Goal: Task Accomplishment & Management: Complete application form

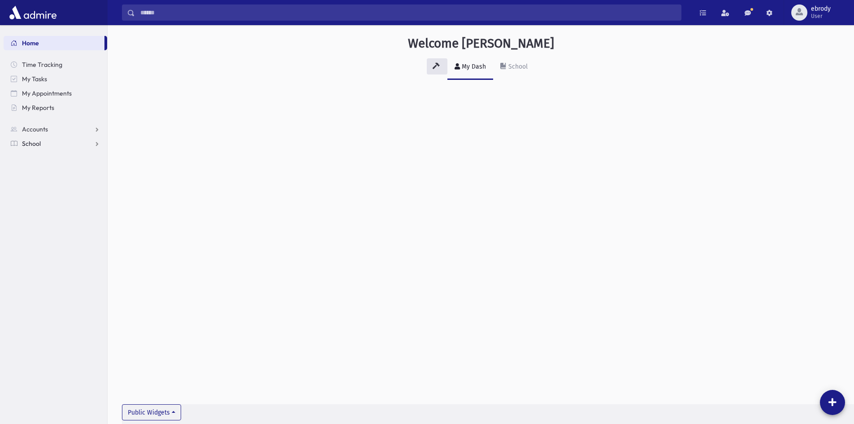
click at [40, 142] on span "School" at bounding box center [31, 143] width 19 height 8
click at [39, 175] on span "Attendance" at bounding box center [43, 172] width 33 height 8
click at [39, 186] on span "Entry" at bounding box center [41, 186] width 15 height 8
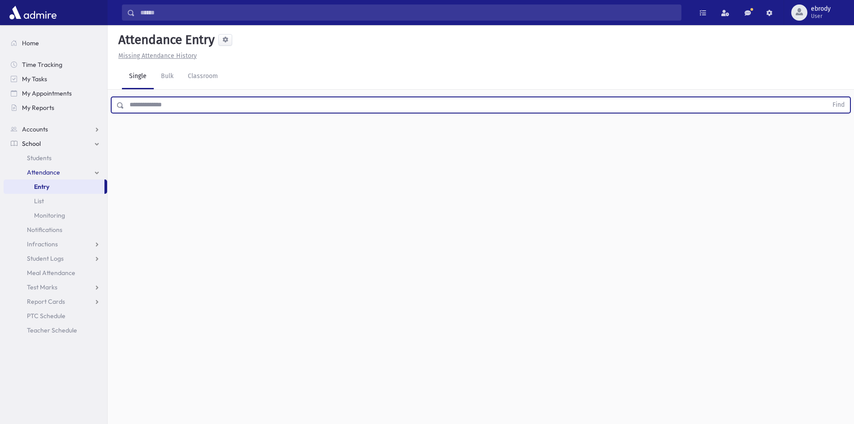
click at [170, 108] on input "text" at bounding box center [475, 105] width 703 height 16
type input "*********"
click at [827, 97] on button "Find" at bounding box center [838, 104] width 23 height 15
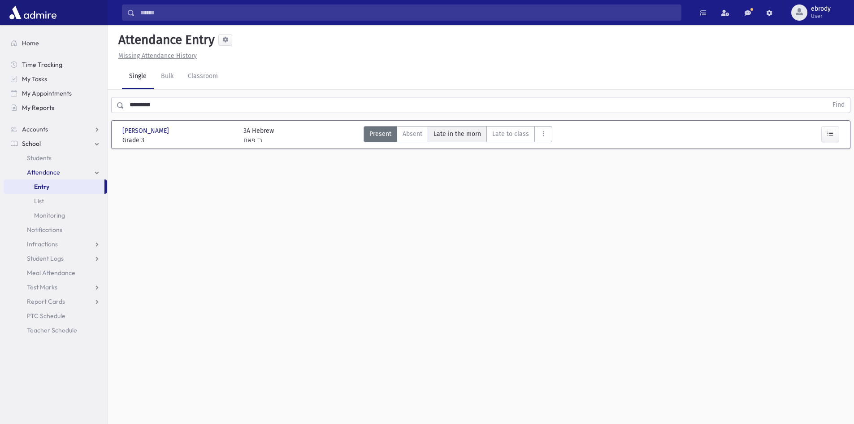
click at [449, 132] on span "Late in the morn" at bounding box center [457, 133] width 48 height 9
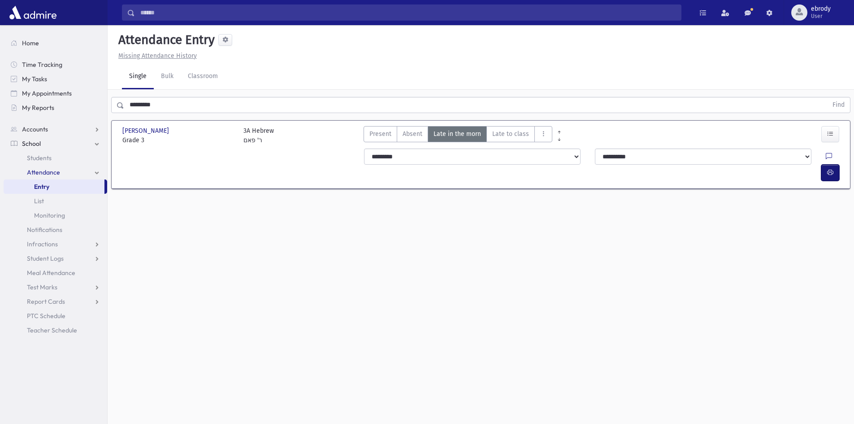
click at [824, 164] on button "button" at bounding box center [830, 172] width 18 height 16
drag, startPoint x: 167, startPoint y: 102, endPoint x: 102, endPoint y: 94, distance: 65.5
click at [114, 95] on div "********* Find" at bounding box center [481, 103] width 746 height 27
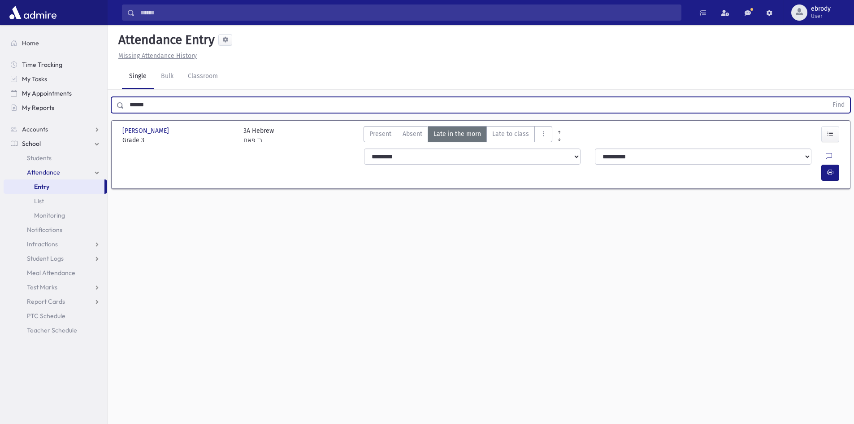
click at [827, 97] on button "Find" at bounding box center [838, 104] width 23 height 15
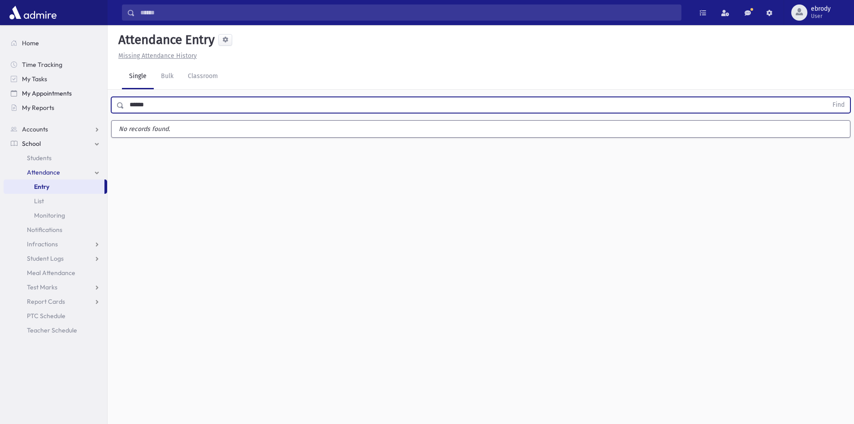
click at [827, 97] on button "Find" at bounding box center [838, 104] width 23 height 15
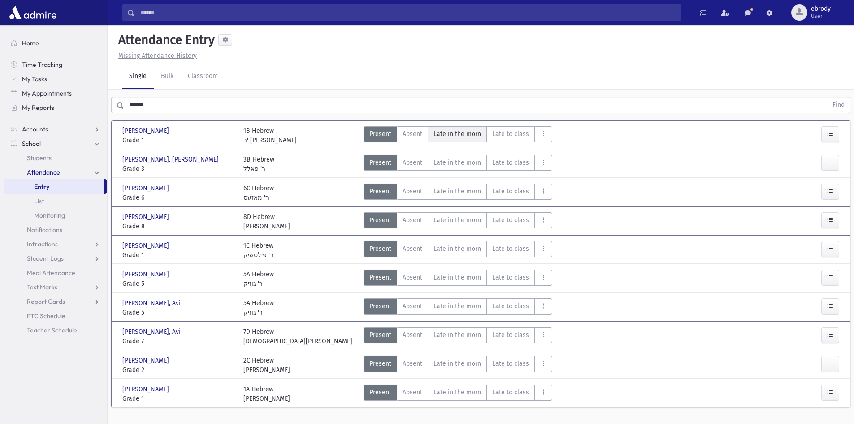
click at [445, 134] on span "Late in the morn" at bounding box center [457, 133] width 48 height 9
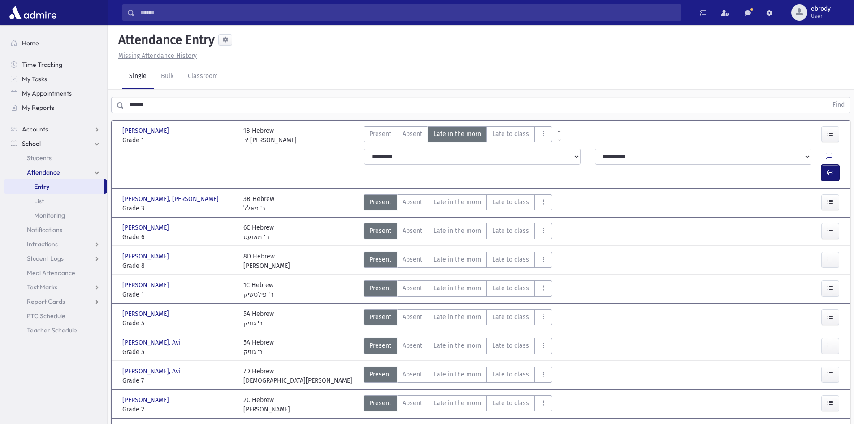
click at [829, 164] on button "button" at bounding box center [830, 172] width 18 height 16
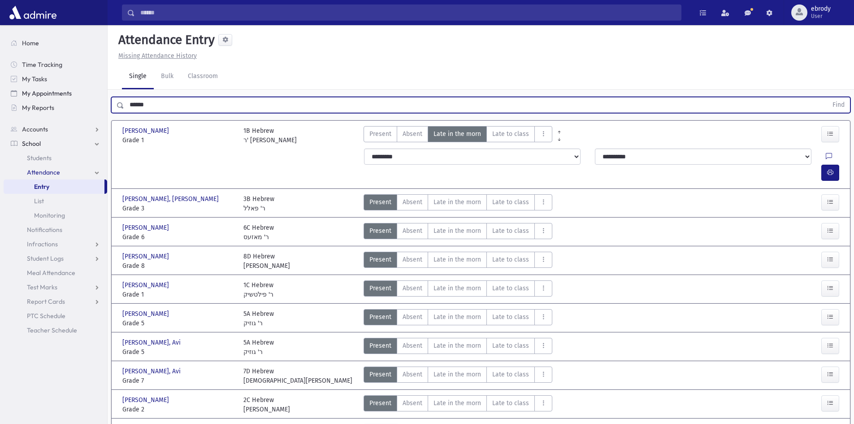
drag, startPoint x: 163, startPoint y: 100, endPoint x: 32, endPoint y: 88, distance: 131.9
click at [77, 96] on div "Search Results All Accounts" at bounding box center [427, 239] width 854 height 479
type input "*****"
click at [827, 97] on button "Find" at bounding box center [838, 104] width 23 height 15
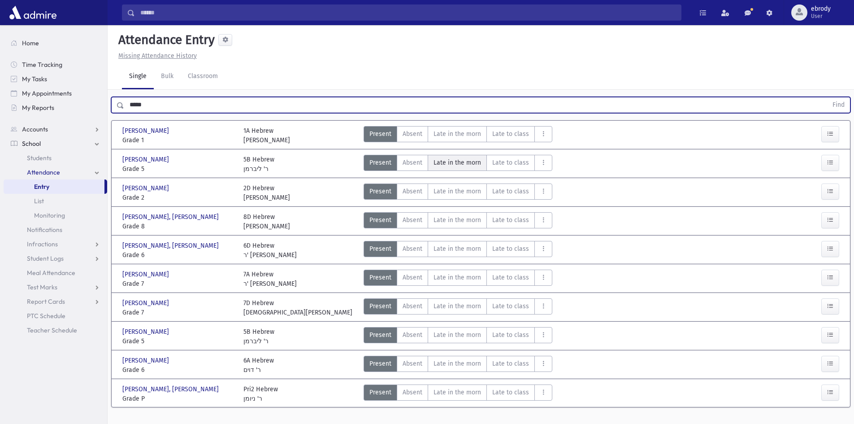
click at [447, 158] on span "Late in the morn" at bounding box center [457, 162] width 48 height 9
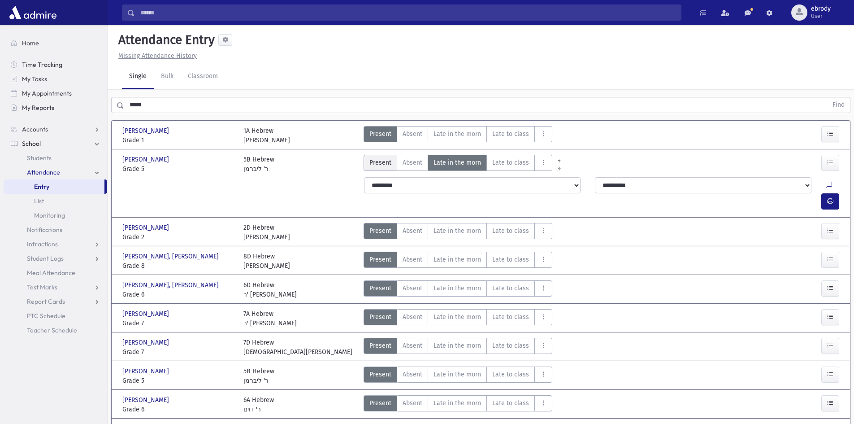
click at [388, 164] on span "Present" at bounding box center [380, 162] width 22 height 9
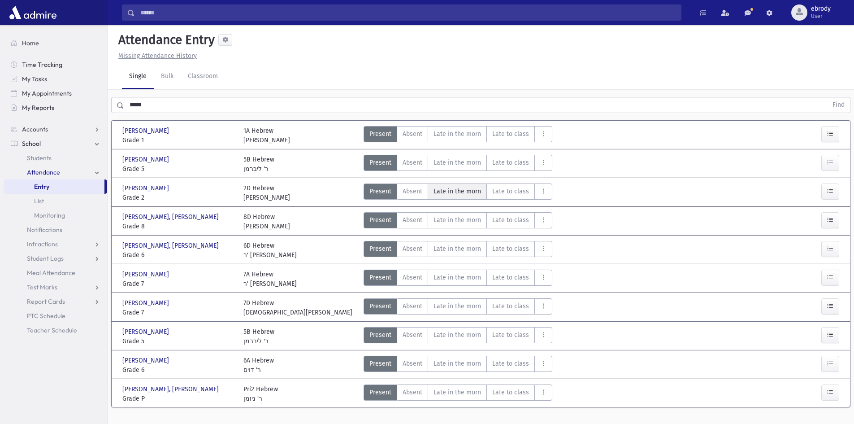
click at [471, 187] on span "Late in the morn" at bounding box center [457, 190] width 48 height 9
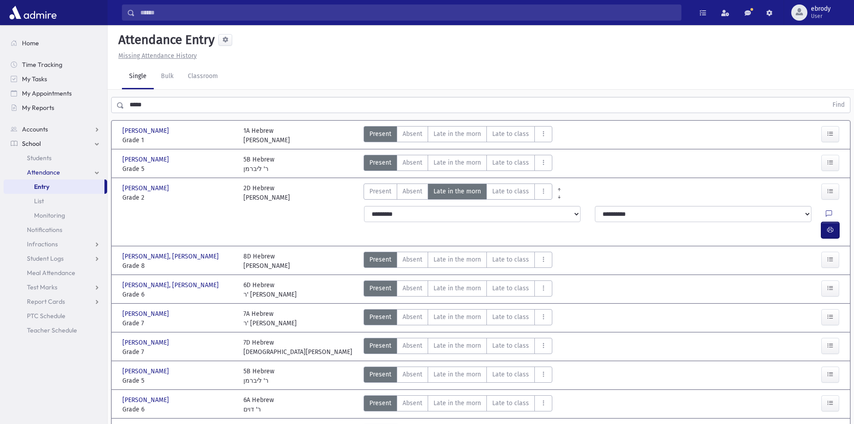
click at [828, 226] on icon "button" at bounding box center [830, 230] width 6 height 8
drag, startPoint x: 169, startPoint y: 106, endPoint x: 0, endPoint y: 96, distance: 169.7
click at [27, 104] on div "Search Results All Accounts" at bounding box center [427, 239] width 854 height 479
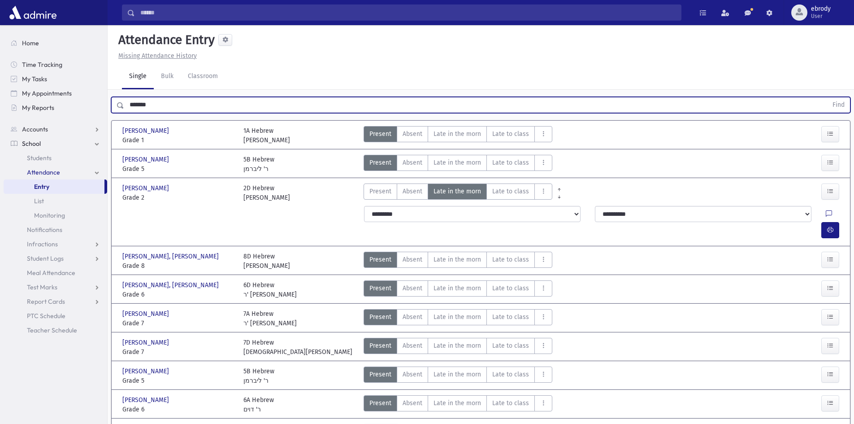
click at [827, 97] on button "Find" at bounding box center [838, 104] width 23 height 15
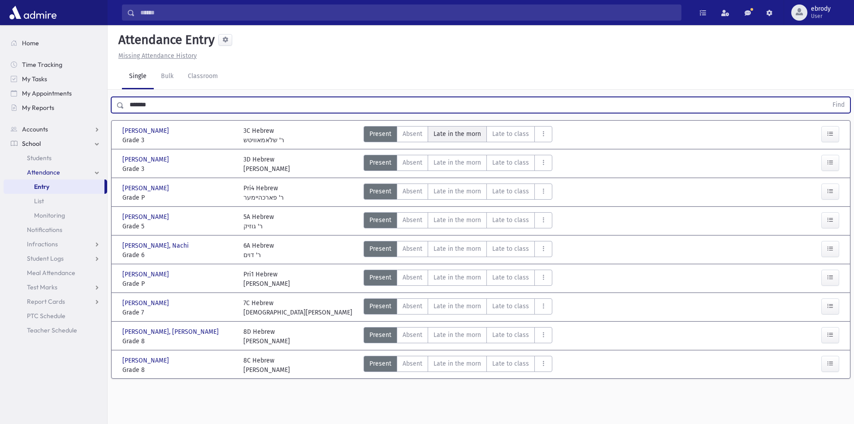
click at [467, 134] on span "Late in the morn" at bounding box center [457, 133] width 48 height 9
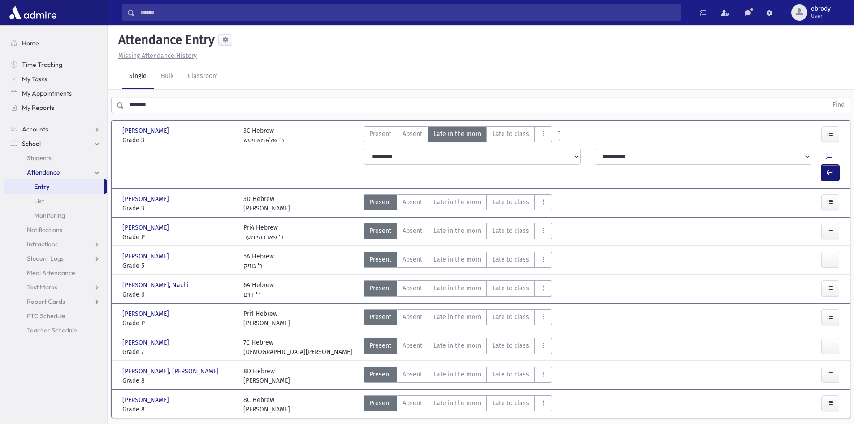
click at [829, 169] on icon "button" at bounding box center [830, 173] width 6 height 8
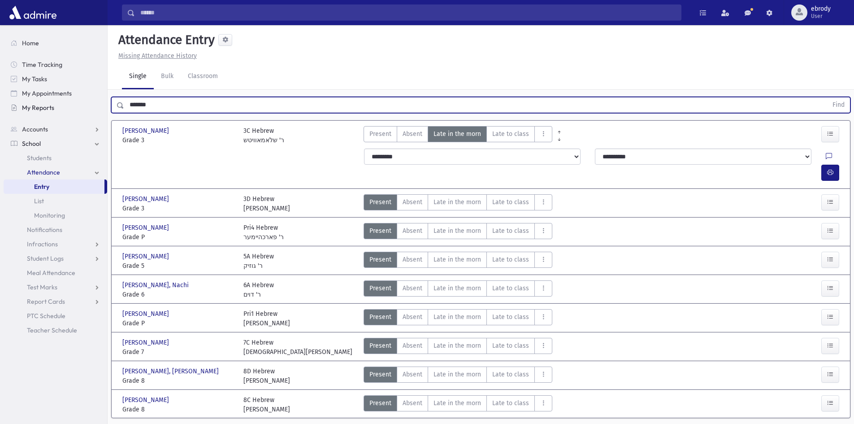
drag, startPoint x: 194, startPoint y: 105, endPoint x: 24, endPoint y: 106, distance: 169.9
click at [63, 102] on div "Search Results All Accounts" at bounding box center [427, 225] width 854 height 450
click at [827, 97] on button "Find" at bounding box center [838, 104] width 23 height 15
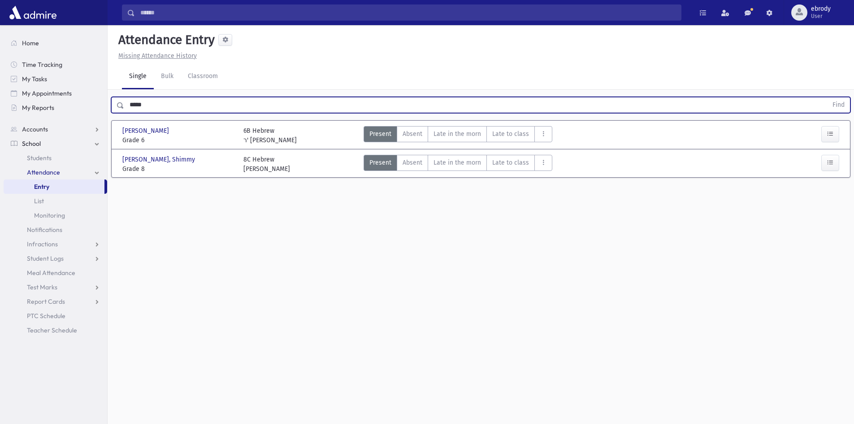
drag, startPoint x: 157, startPoint y: 108, endPoint x: 0, endPoint y: 101, distance: 157.5
click at [0, 94] on div "Search Results All Accounts" at bounding box center [427, 222] width 854 height 444
type input "****"
click at [827, 97] on button "Find" at bounding box center [838, 104] width 23 height 15
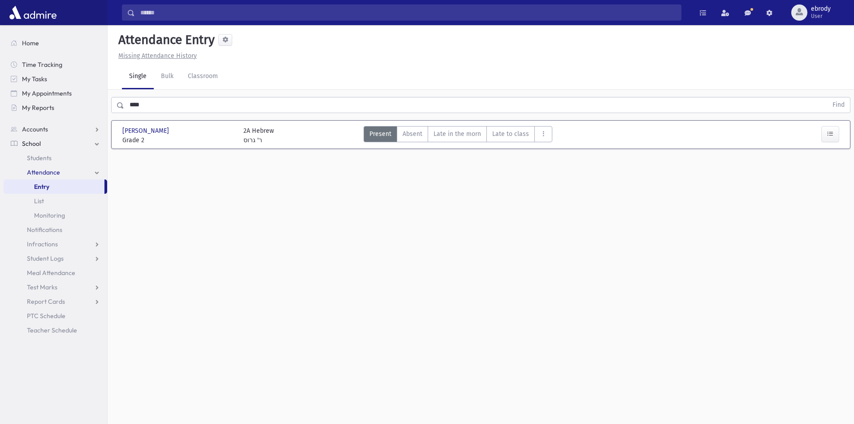
drag, startPoint x: 448, startPoint y: 136, endPoint x: 681, endPoint y: 156, distance: 233.9
click at [449, 136] on span "Late in the morn" at bounding box center [457, 133] width 48 height 9
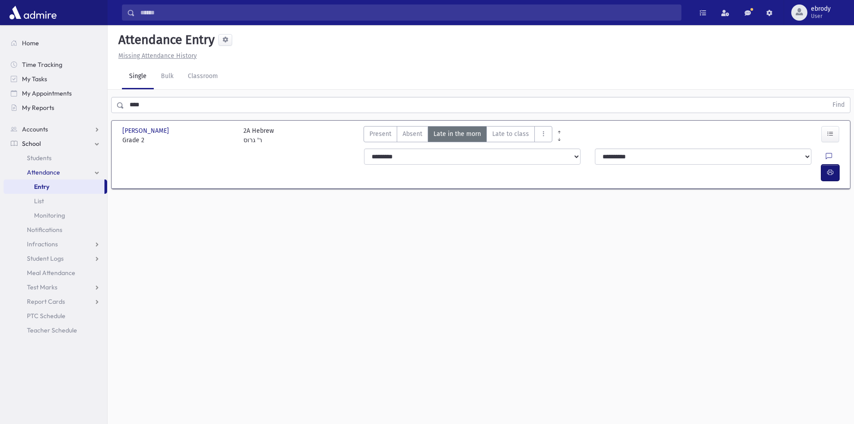
click at [831, 169] on span "button" at bounding box center [830, 173] width 6 height 8
drag, startPoint x: 151, startPoint y: 107, endPoint x: 117, endPoint y: 109, distance: 35.1
click at [122, 109] on div "**** Find" at bounding box center [480, 105] width 739 height 16
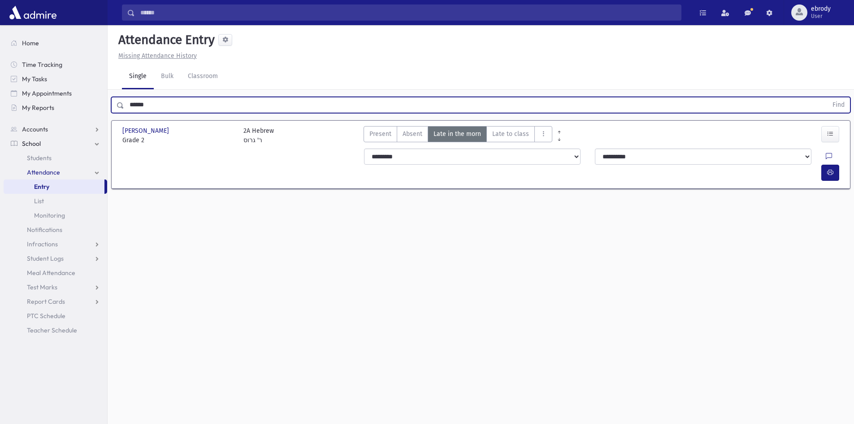
click at [827, 97] on button "Find" at bounding box center [838, 104] width 23 height 15
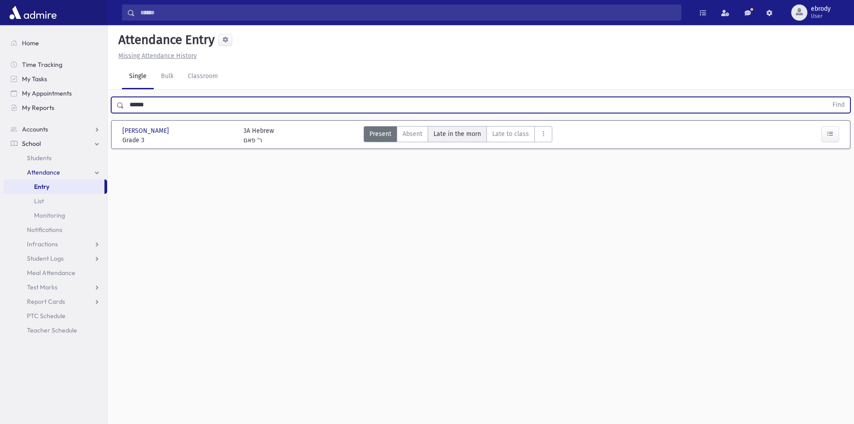
click at [454, 136] on span "Late in the morn" at bounding box center [457, 133] width 48 height 9
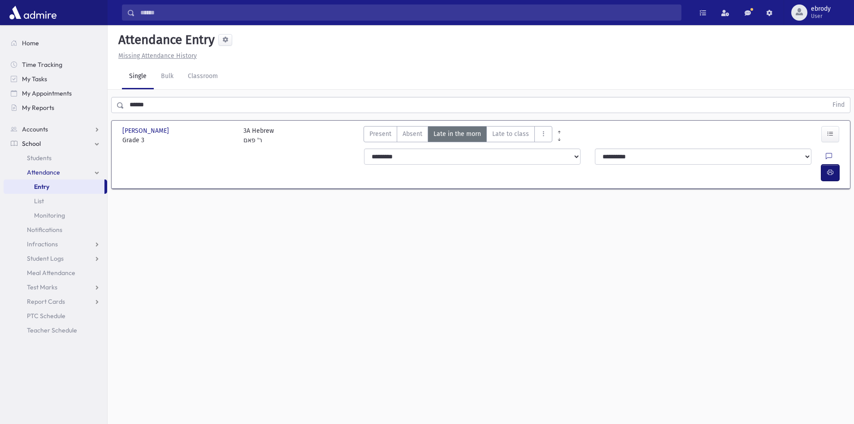
drag, startPoint x: 830, startPoint y: 159, endPoint x: 810, endPoint y: 167, distance: 21.6
click at [830, 169] on span "button" at bounding box center [830, 173] width 6 height 8
drag, startPoint x: 176, startPoint y: 107, endPoint x: 191, endPoint y: 112, distance: 16.6
click at [176, 107] on input "******" at bounding box center [475, 105] width 703 height 16
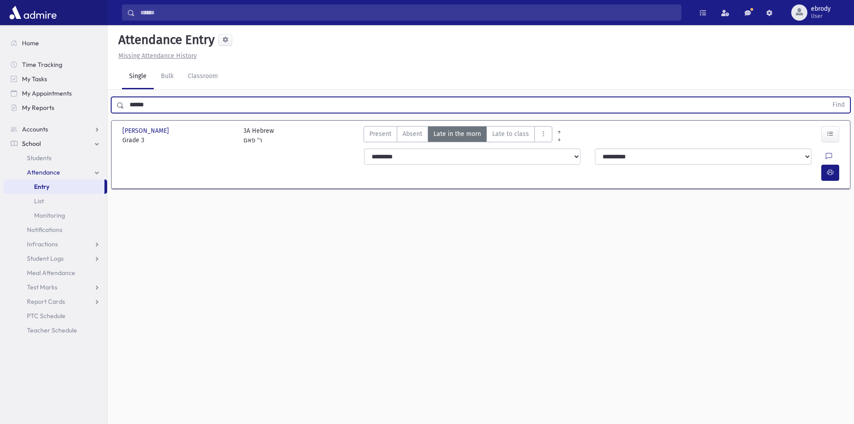
click at [840, 164] on div at bounding box center [832, 172] width 22 height 16
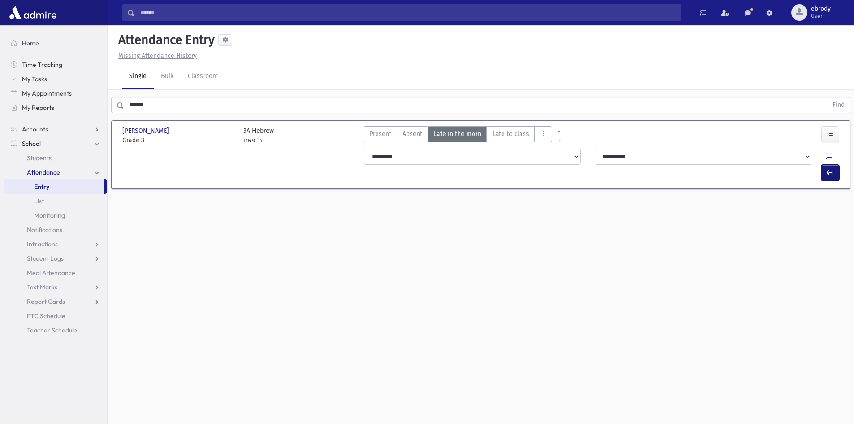
click at [833, 169] on icon "button" at bounding box center [830, 173] width 6 height 8
drag, startPoint x: 177, startPoint y: 106, endPoint x: 0, endPoint y: 79, distance: 179.4
click at [0, 77] on div "Search Results All Accounts" at bounding box center [427, 222] width 854 height 444
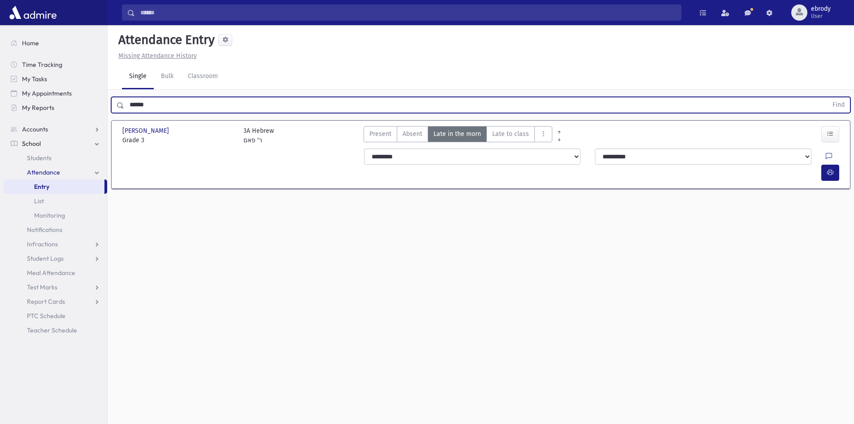
type input "******"
click at [827, 97] on button "Find" at bounding box center [838, 104] width 23 height 15
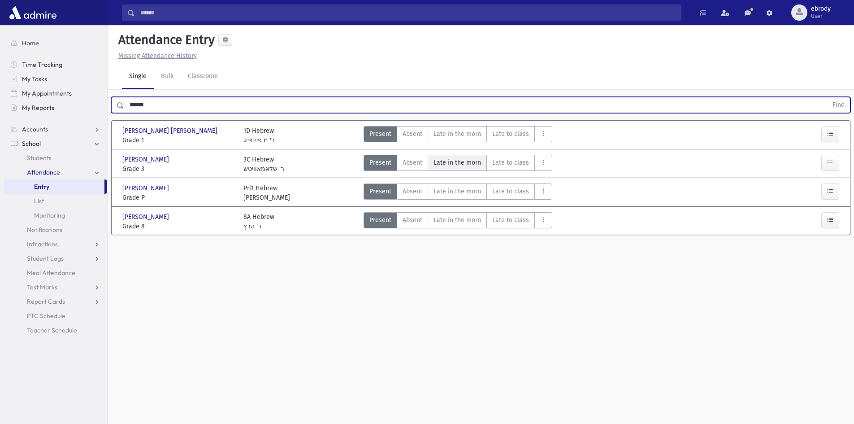
click at [469, 163] on span "Late in the morn" at bounding box center [457, 162] width 48 height 9
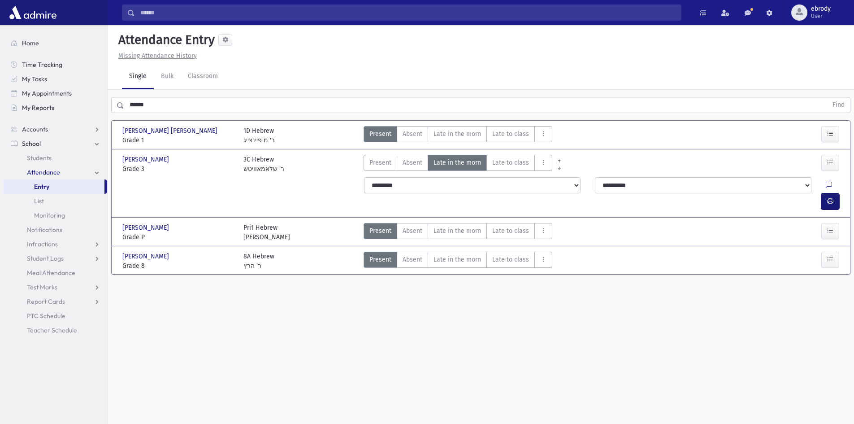
click at [829, 193] on button "button" at bounding box center [830, 201] width 18 height 16
drag, startPoint x: 159, startPoint y: 106, endPoint x: 102, endPoint y: 106, distance: 57.4
click at [102, 106] on div "Search Results All Accounts" at bounding box center [427, 222] width 854 height 444
